Goal: Task Accomplishment & Management: Manage account settings

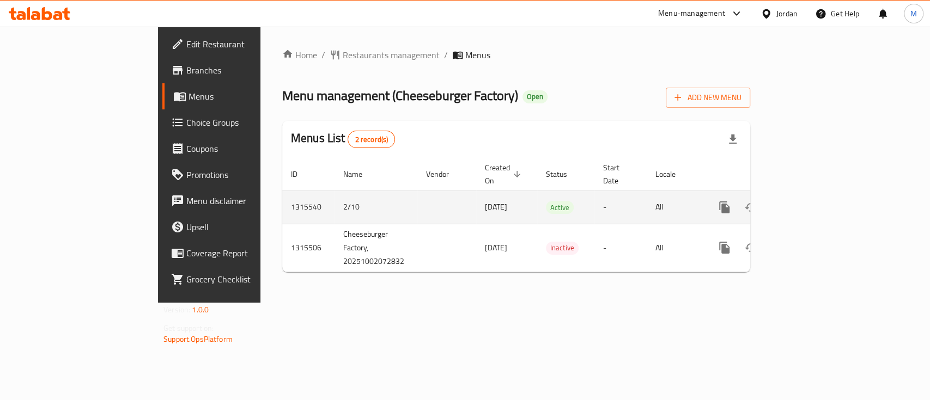
click at [809, 201] on icon "enhanced table" at bounding box center [802, 207] width 13 height 13
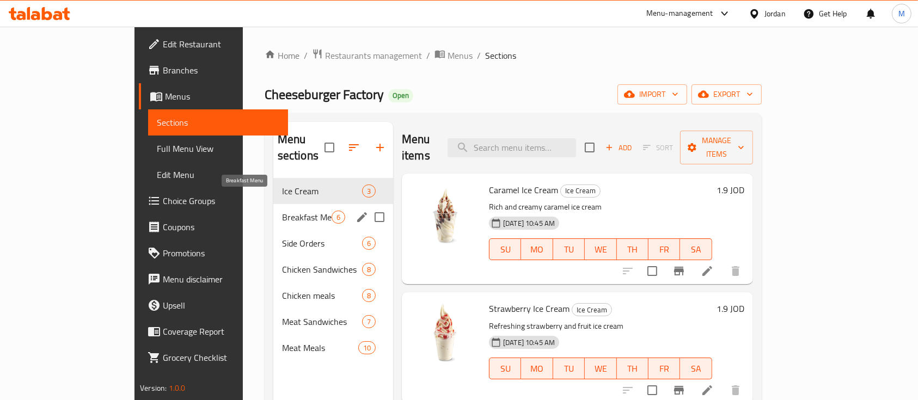
click at [282, 211] on span "Breakfast Menu" at bounding box center [307, 217] width 50 height 13
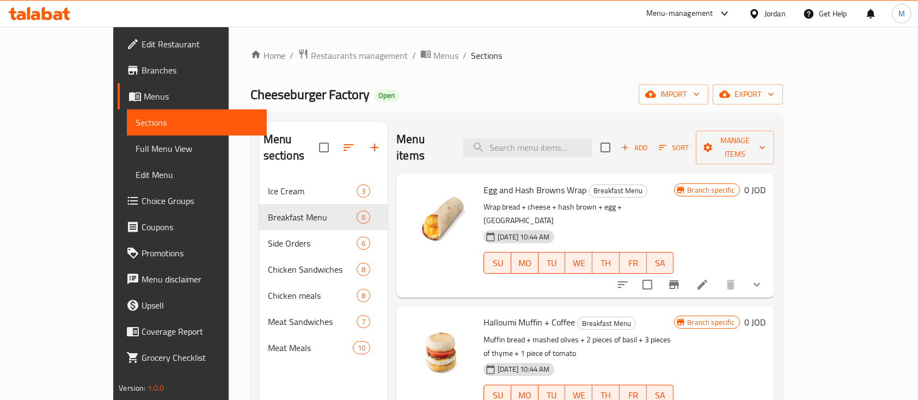
click at [764, 278] on icon "show more" at bounding box center [757, 284] width 13 height 13
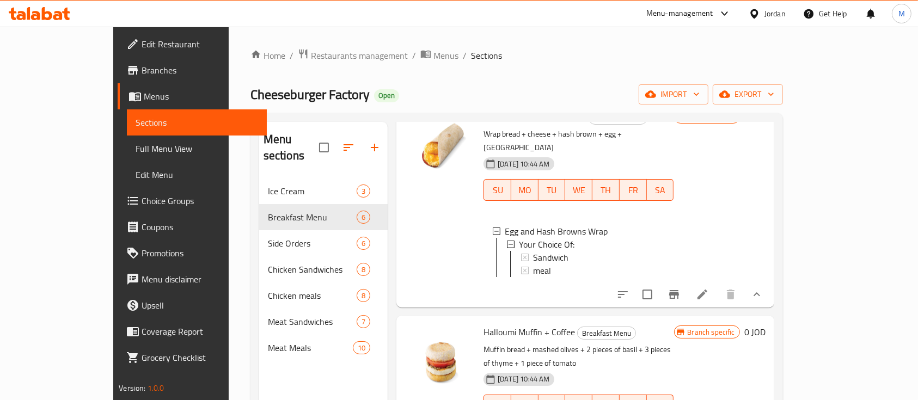
scroll to position [145, 0]
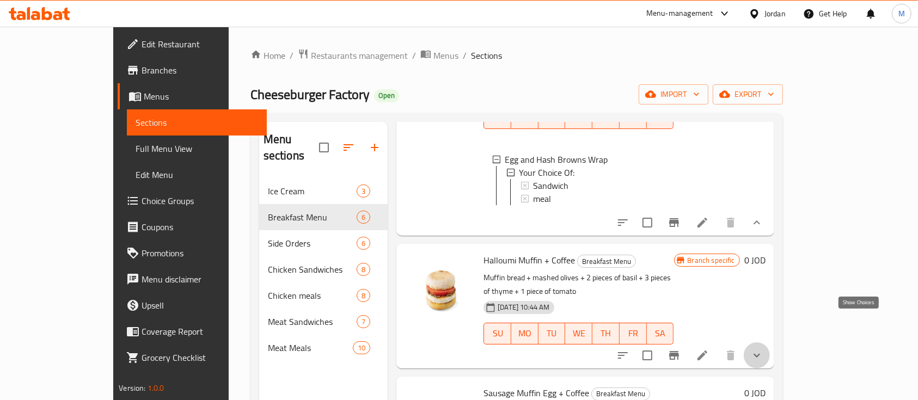
click at [764, 349] on icon "show more" at bounding box center [757, 355] width 13 height 13
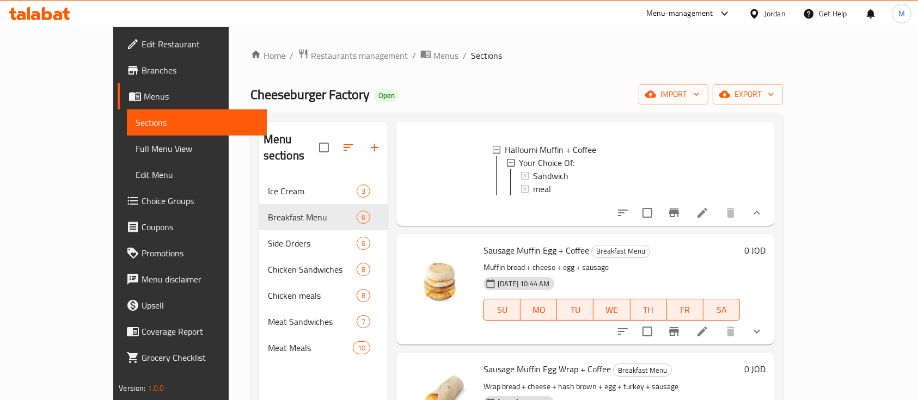
scroll to position [436, 0]
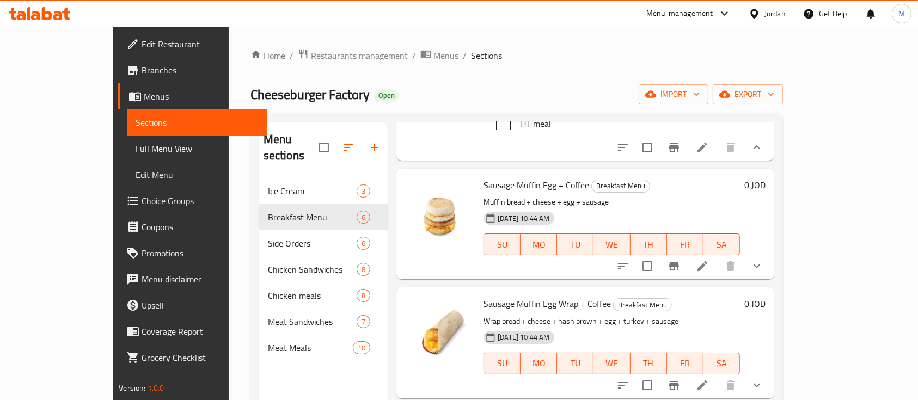
click at [764, 260] on icon "show more" at bounding box center [757, 266] width 13 height 13
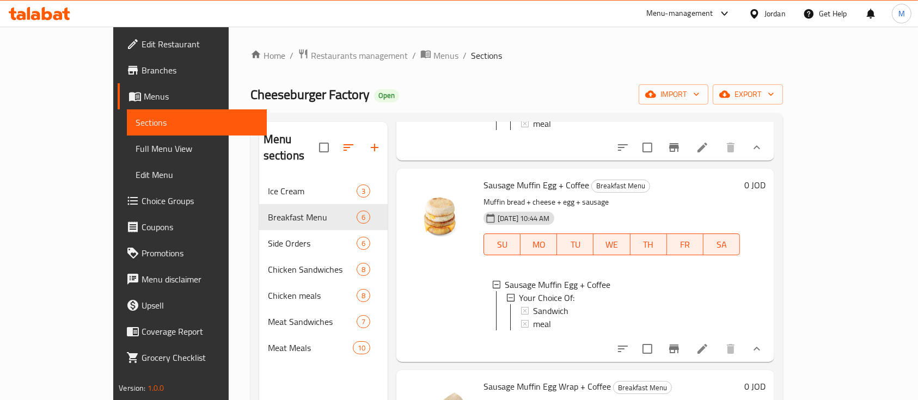
scroll to position [581, 0]
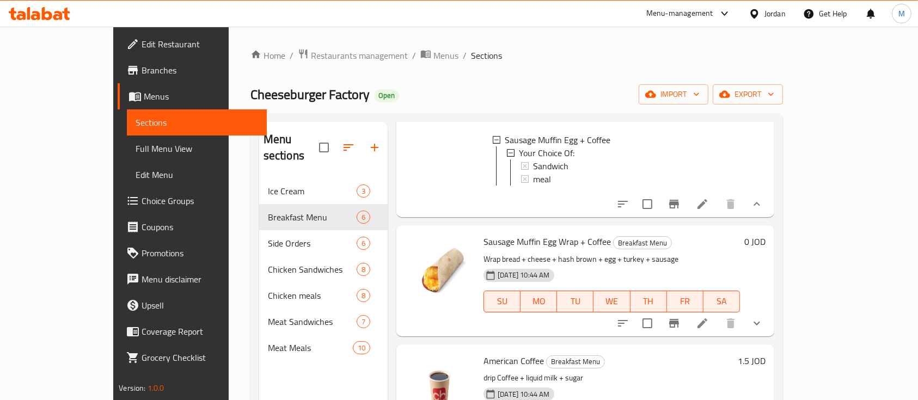
click at [764, 317] on icon "show more" at bounding box center [757, 323] width 13 height 13
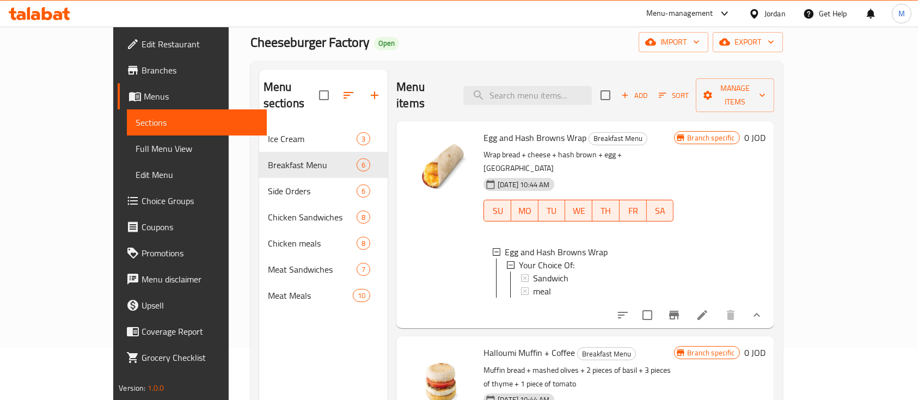
scroll to position [0, 0]
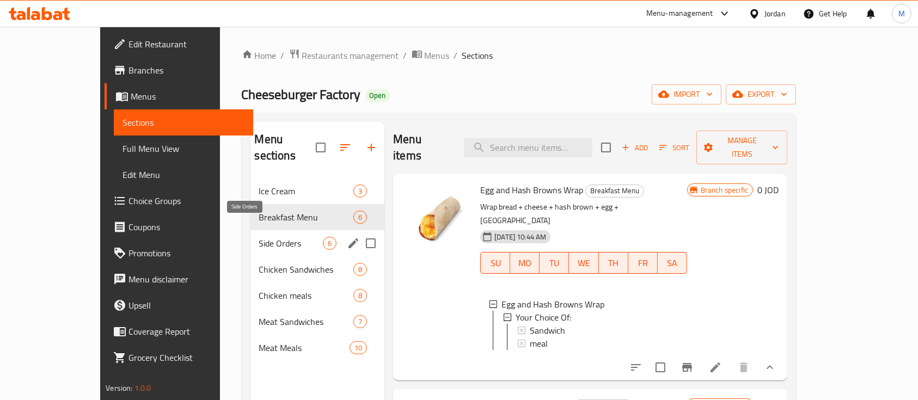
click at [259, 237] on span "Side Orders" at bounding box center [291, 243] width 64 height 13
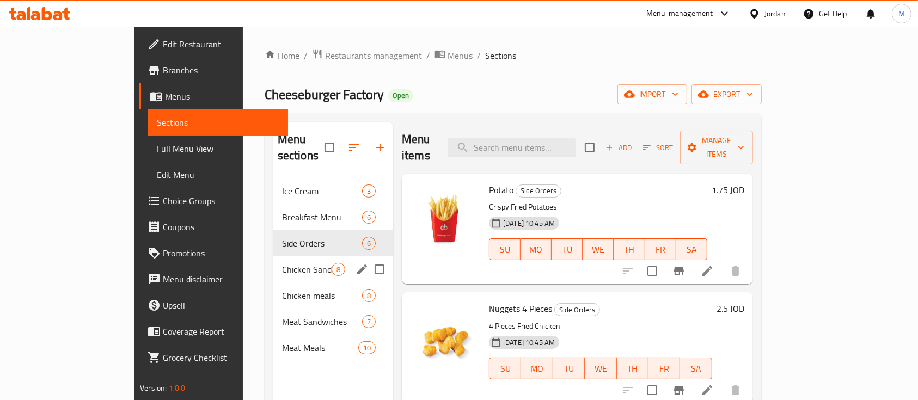
click at [282, 263] on span "Chicken Sandwiches" at bounding box center [307, 269] width 50 height 13
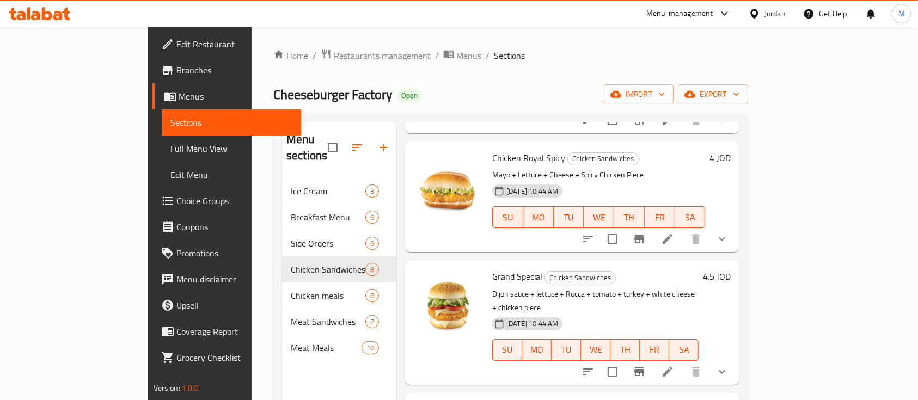
scroll to position [578, 0]
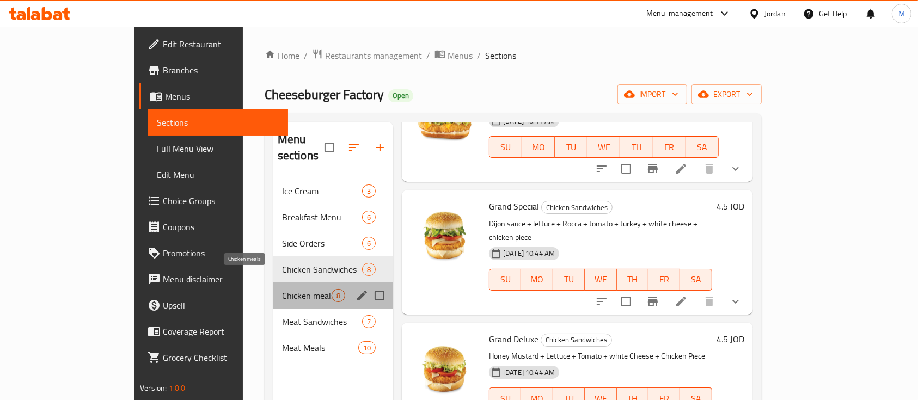
click at [282, 289] on span "Chicken meals" at bounding box center [307, 295] width 50 height 13
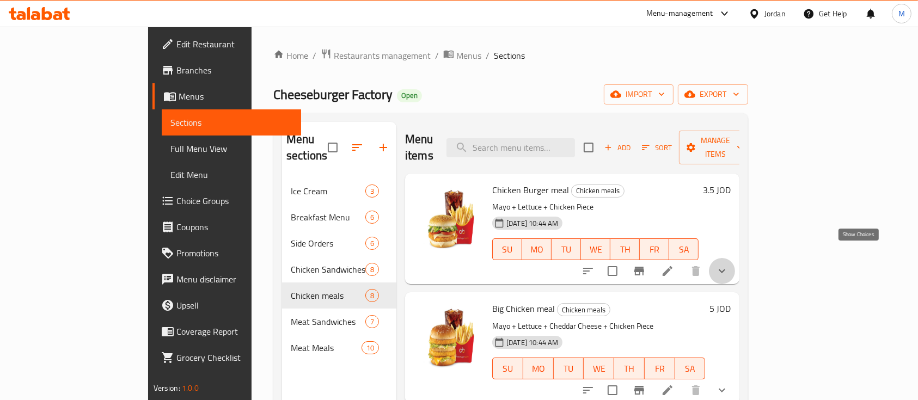
click at [729, 265] on icon "show more" at bounding box center [722, 271] width 13 height 13
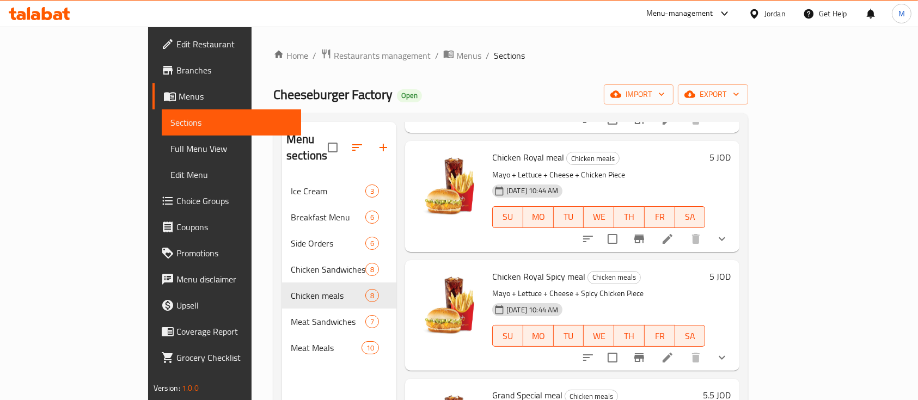
scroll to position [654, 0]
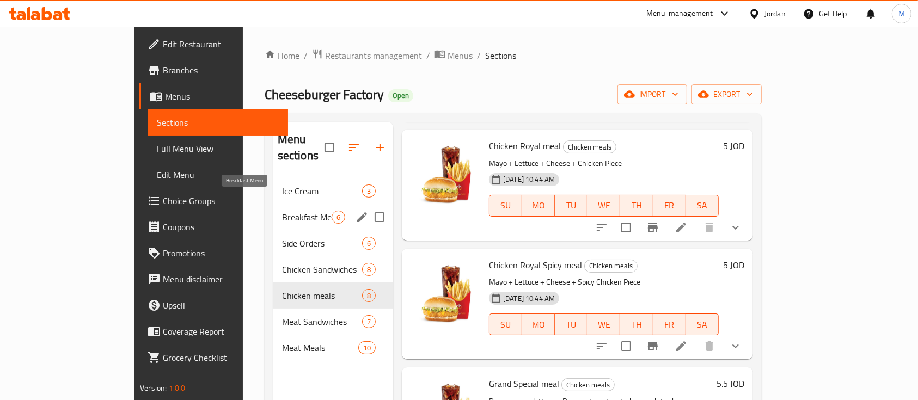
click at [282, 211] on span "Breakfast Menu" at bounding box center [307, 217] width 50 height 13
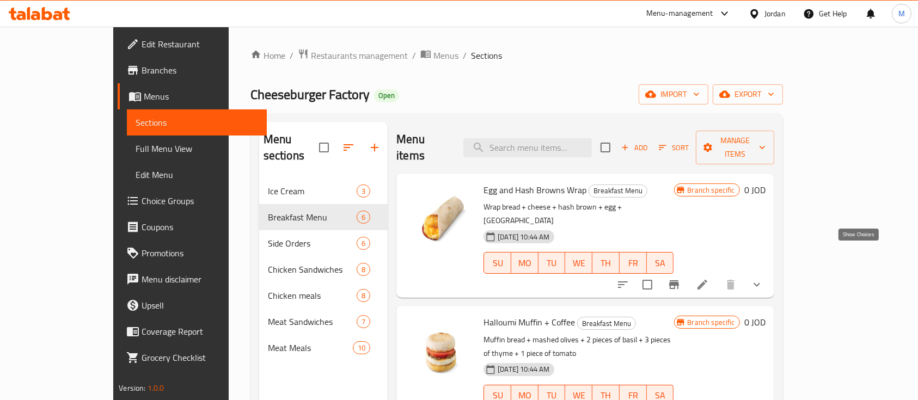
click at [764, 278] on icon "show more" at bounding box center [757, 284] width 13 height 13
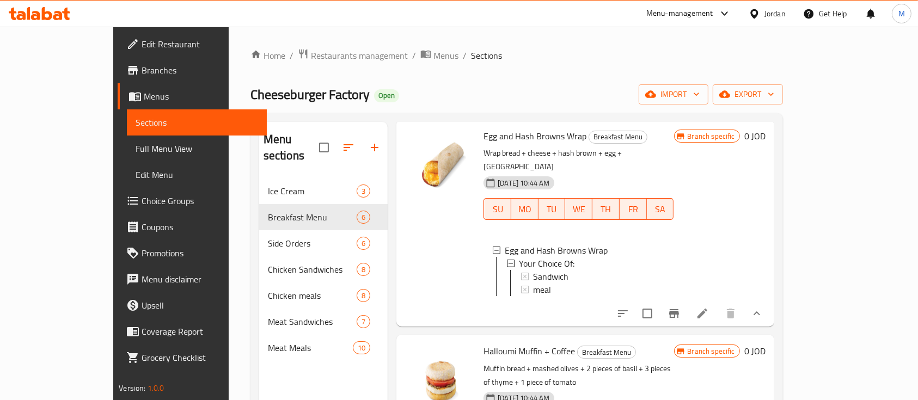
scroll to position [72, 0]
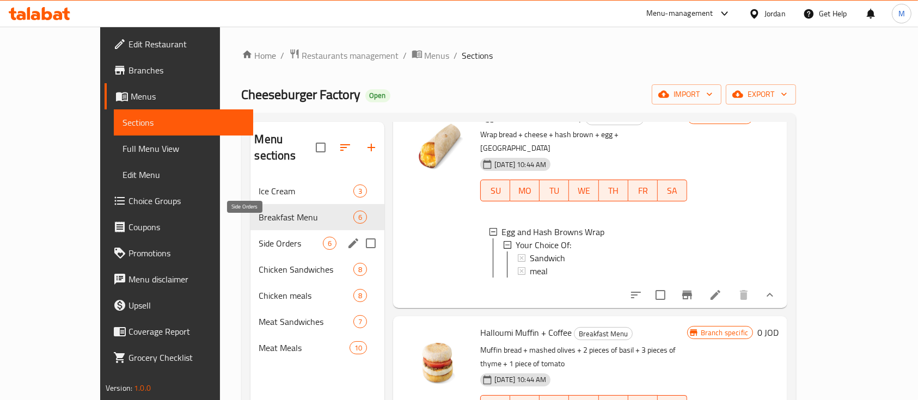
click at [259, 237] on span "Side Orders" at bounding box center [291, 243] width 64 height 13
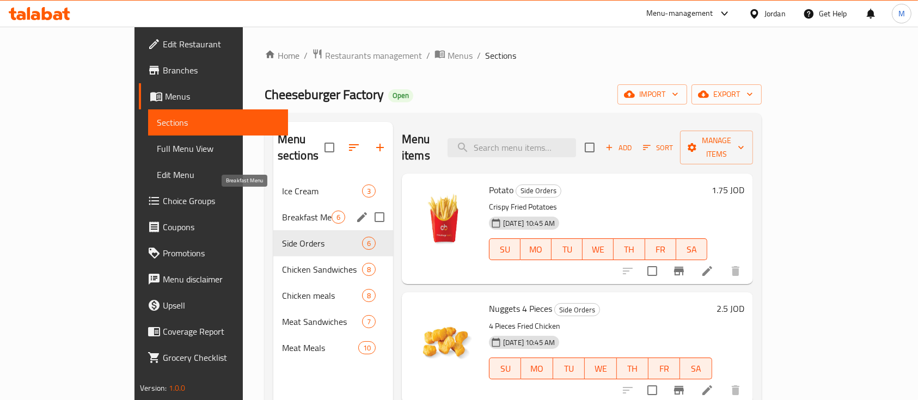
click at [282, 211] on span "Breakfast Menu" at bounding box center [307, 217] width 50 height 13
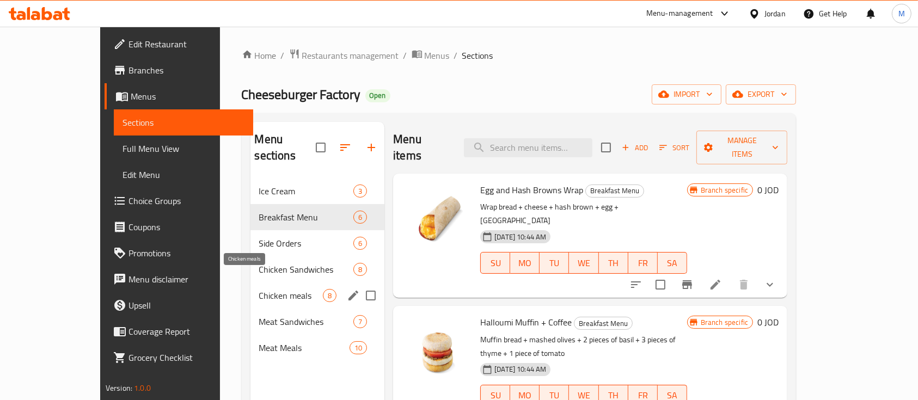
click at [259, 289] on span "Chicken meals" at bounding box center [291, 295] width 64 height 13
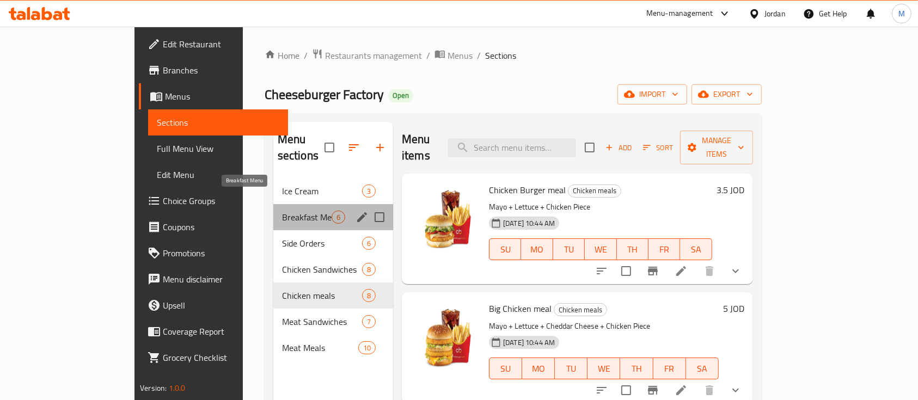
click at [282, 211] on span "Breakfast Menu" at bounding box center [307, 217] width 50 height 13
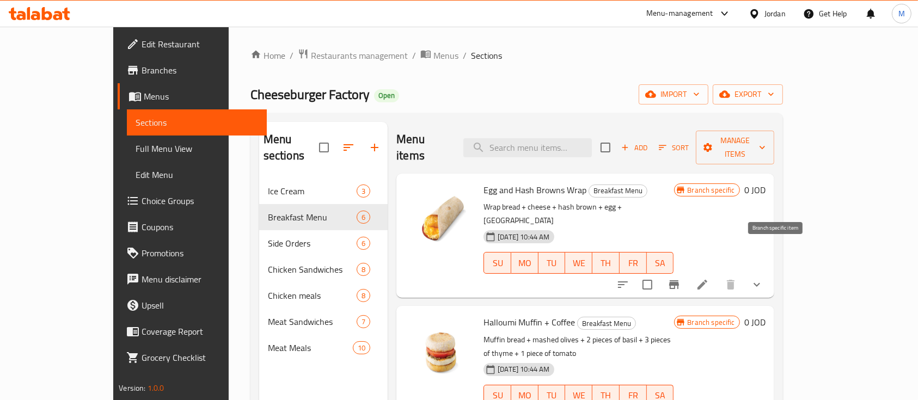
click at [681, 278] on icon "Branch-specific-item" at bounding box center [674, 284] width 13 height 13
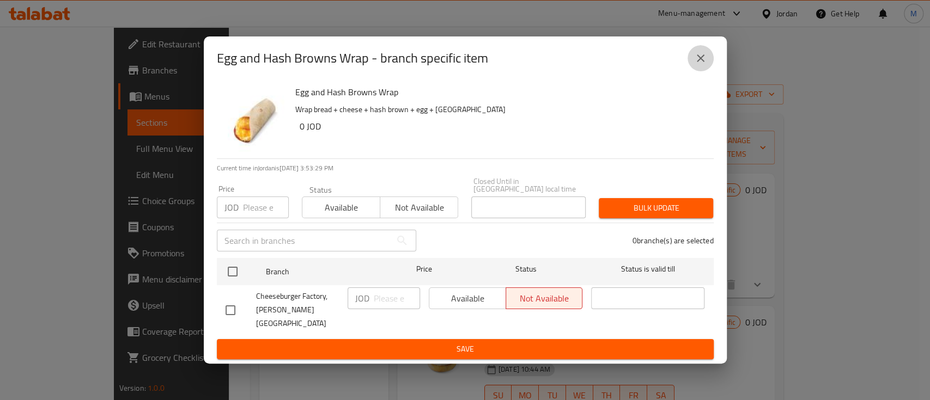
click at [693, 70] on button "close" at bounding box center [700, 58] width 26 height 26
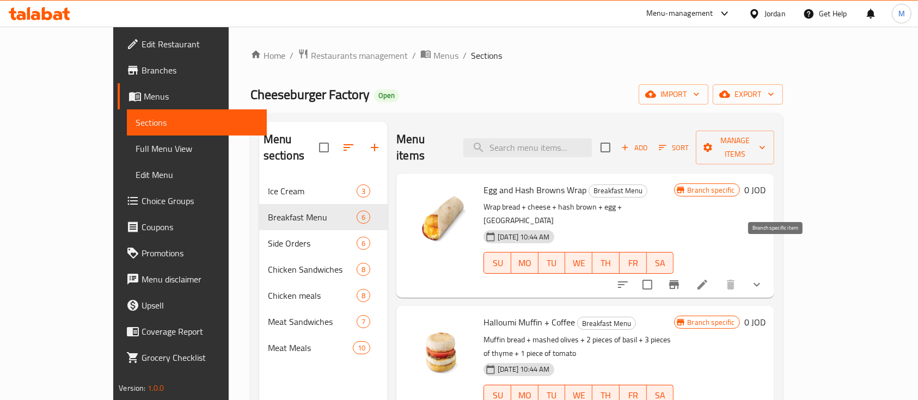
click at [687, 272] on button "Branch-specific-item" at bounding box center [674, 285] width 26 height 26
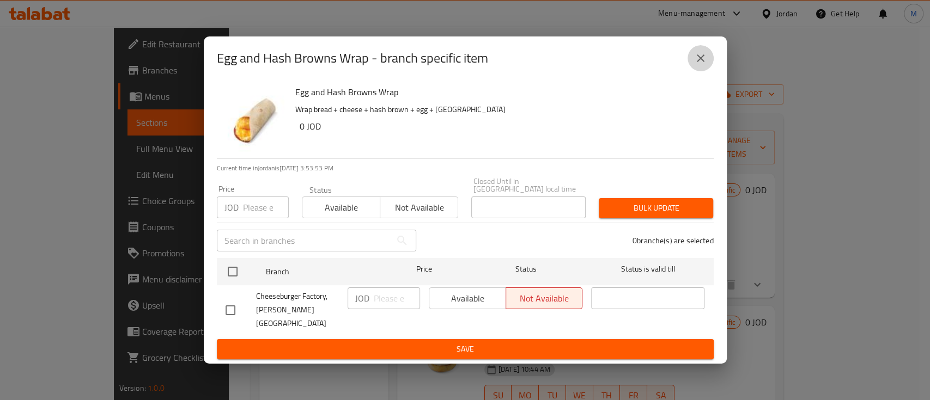
click at [700, 65] on icon "close" at bounding box center [700, 58] width 13 height 13
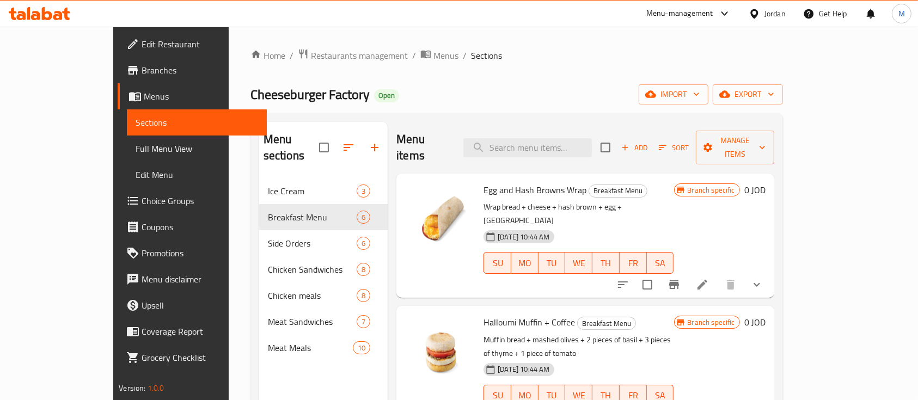
click at [533, 87] on div "Cheeseburger Factory Open import export" at bounding box center [517, 94] width 533 height 20
click at [601, 91] on div "Cheeseburger Factory Open import export" at bounding box center [517, 94] width 533 height 20
drag, startPoint x: 545, startPoint y: 82, endPoint x: 545, endPoint y: 72, distance: 10.3
click at [545, 82] on div "Home / Restaurants management / Menus / Sections Cheeseburger Factory Open impo…" at bounding box center [517, 289] width 533 height 483
click at [578, 62] on ol "Home / Restaurants management / Menus / Sections" at bounding box center [517, 55] width 533 height 14
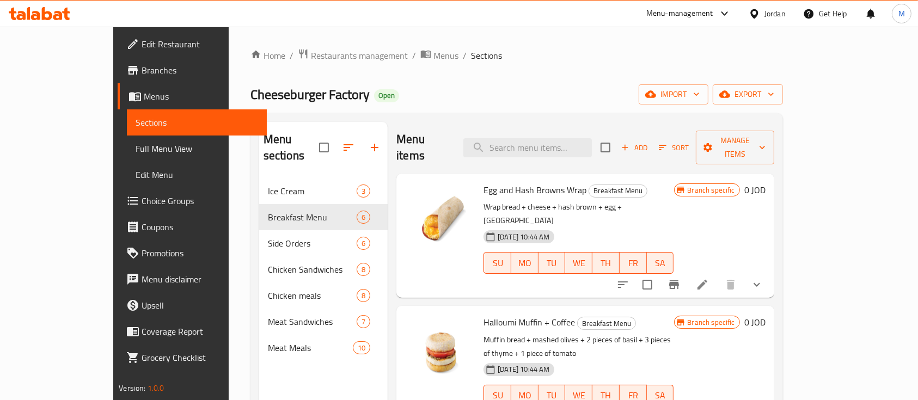
click at [591, 94] on div "Cheeseburger Factory Open import export" at bounding box center [517, 94] width 533 height 20
click at [544, 87] on div "Cheeseburger Factory Open import export" at bounding box center [517, 94] width 533 height 20
click at [623, 94] on div "Cheeseburger Factory Open import export" at bounding box center [517, 94] width 533 height 20
click at [644, 45] on div "Home / Restaurants management / Menus / Sections Cheeseburger Factory Open impo…" at bounding box center [517, 290] width 576 height 526
